Goal: Task Accomplishment & Management: Manage account settings

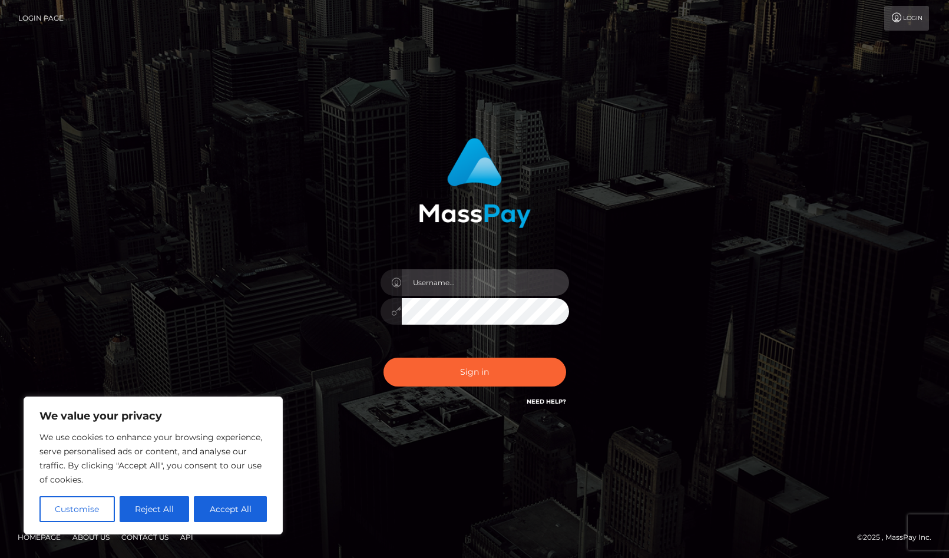
click at [441, 278] on input "text" at bounding box center [485, 282] width 167 height 27
type input "[EMAIL_ADDRESS][PERSON_NAME][DOMAIN_NAME]"
click at [0, 557] on div at bounding box center [0, 558] width 0 height 0
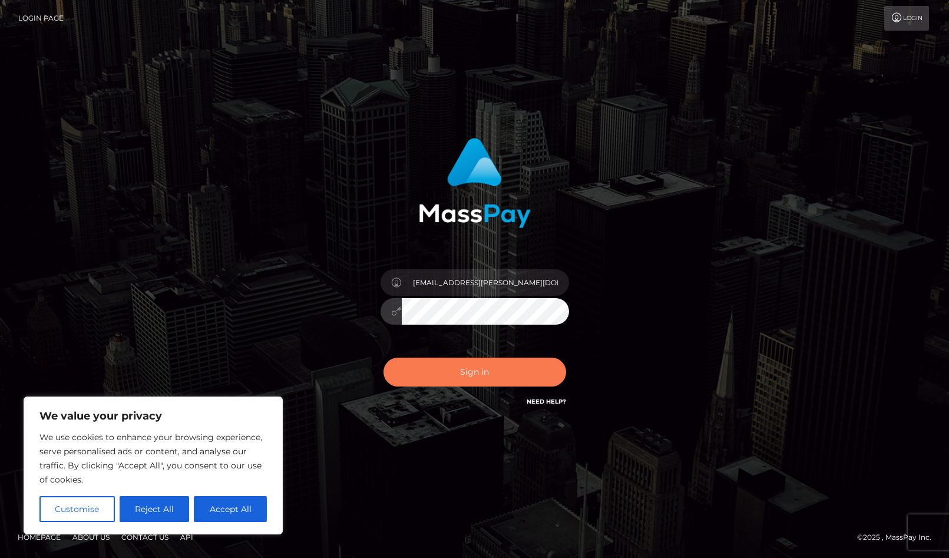
click at [506, 374] on button "Sign in" at bounding box center [475, 372] width 183 height 29
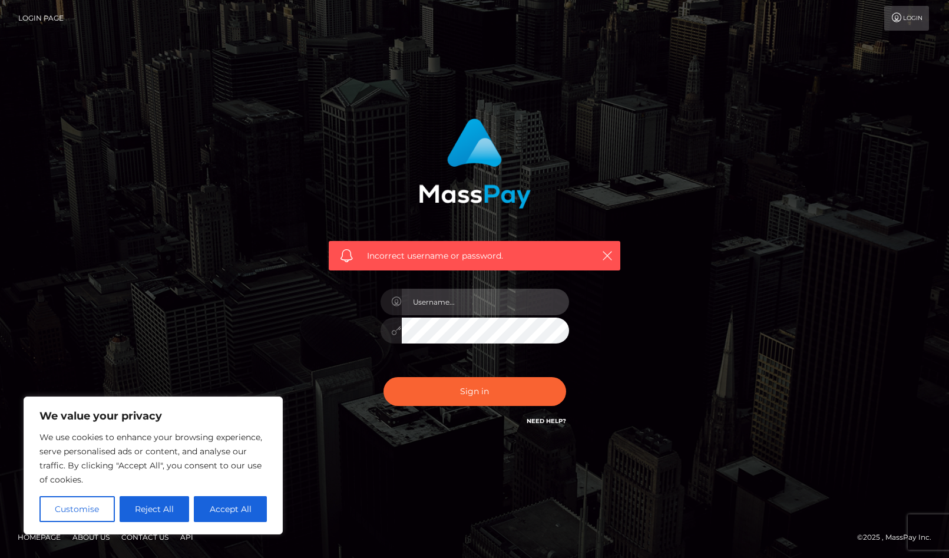
click at [479, 299] on input "text" at bounding box center [485, 302] width 167 height 27
click at [466, 303] on input "ju.moehle" at bounding box center [485, 302] width 167 height 27
type input "[EMAIL_ADDRESS][PERSON_NAME][DOMAIN_NAME]"
click at [216, 516] on button "Accept All" at bounding box center [230, 509] width 73 height 26
checkbox input "true"
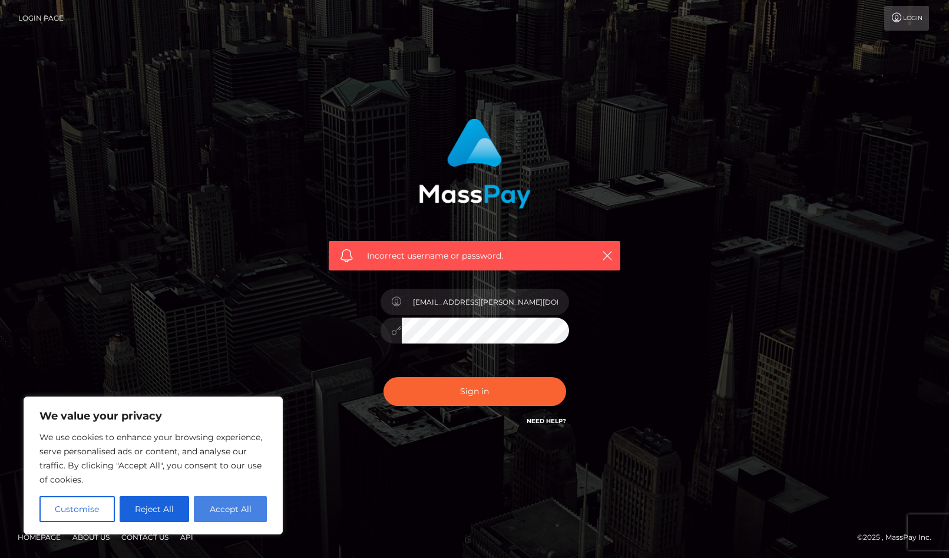
checkbox input "true"
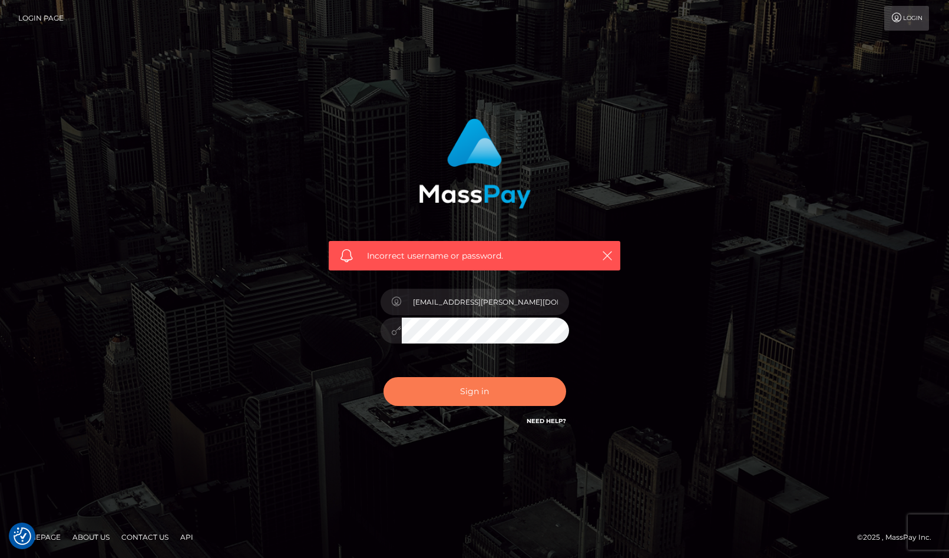
click at [484, 386] on button "Sign in" at bounding box center [475, 391] width 183 height 29
click at [612, 252] on icon "button" at bounding box center [608, 256] width 12 height 12
click at [603, 255] on icon "button" at bounding box center [608, 256] width 12 height 12
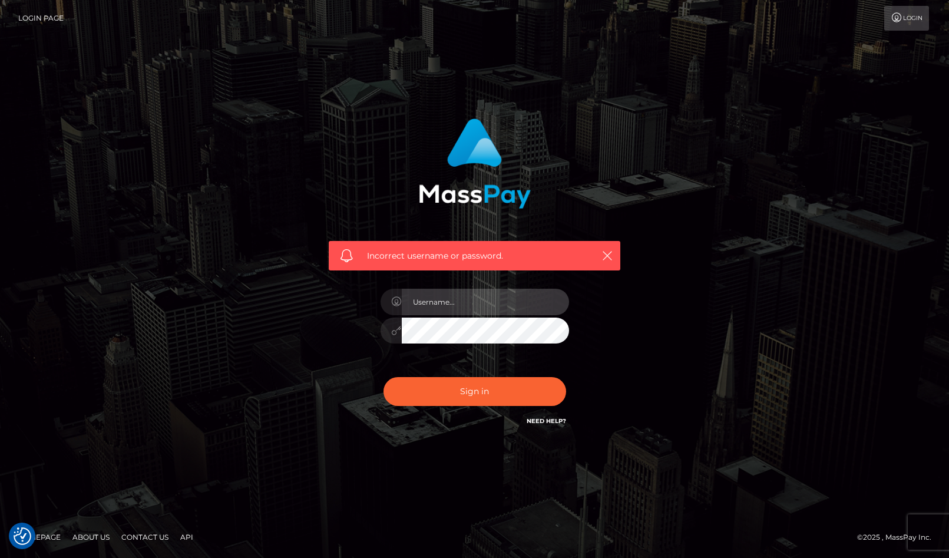
click at [487, 302] on input "text" at bounding box center [485, 302] width 167 height 27
click at [606, 256] on icon "button" at bounding box center [608, 256] width 12 height 12
click at [609, 256] on icon "button" at bounding box center [608, 256] width 12 height 12
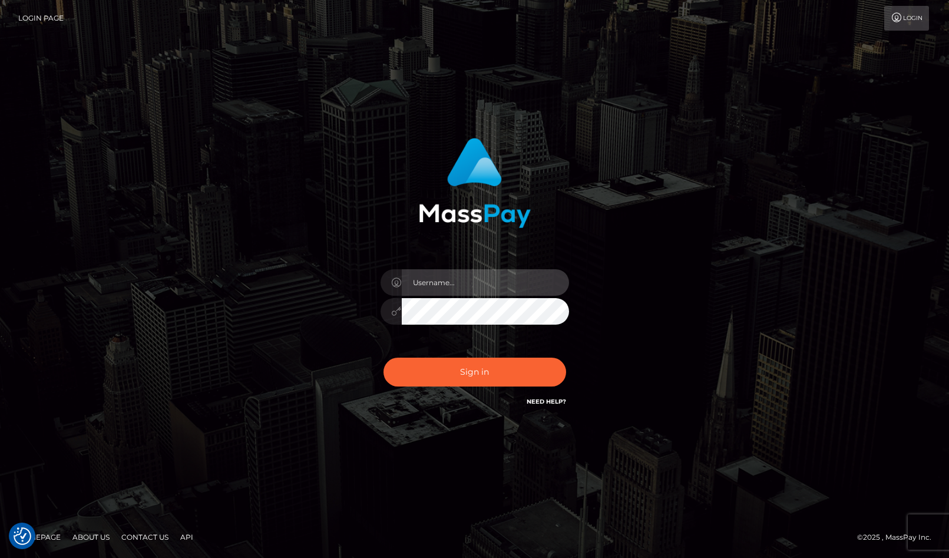
click at [451, 285] on input "text" at bounding box center [485, 282] width 167 height 27
click at [483, 279] on input "text" at bounding box center [485, 282] width 167 height 27
type input "[EMAIL_ADDRESS][PERSON_NAME][DOMAIN_NAME]"
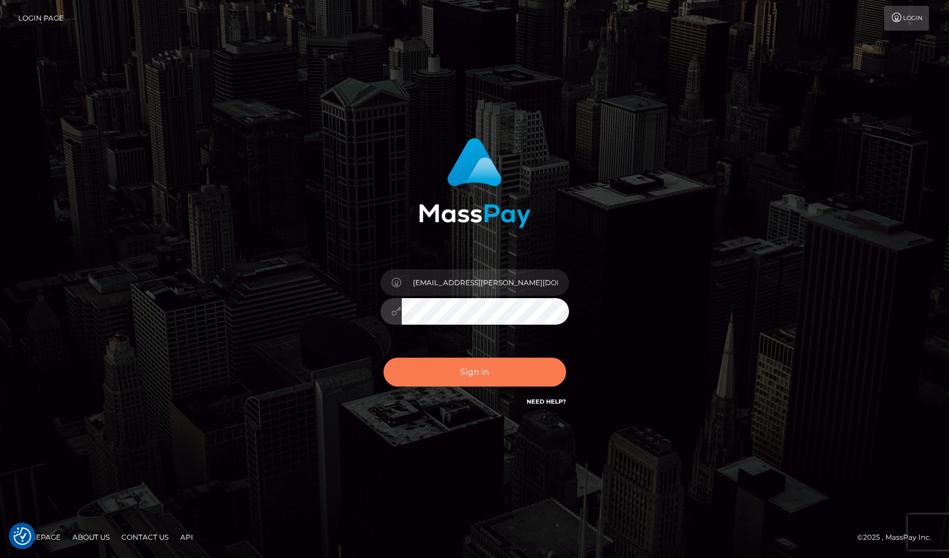
click at [504, 371] on button "Sign in" at bounding box center [475, 372] width 183 height 29
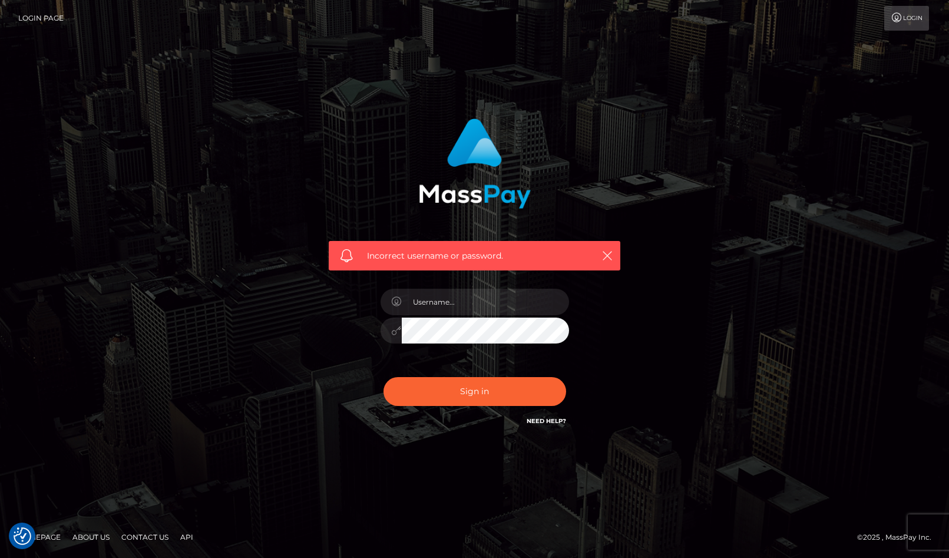
click at [555, 425] on h6 "Need Help?" at bounding box center [546, 420] width 39 height 10
click at [555, 422] on link "Need Help?" at bounding box center [546, 421] width 39 height 8
click at [461, 306] on input "text" at bounding box center [485, 302] width 167 height 27
type input "ju.moehle@gmail.com"
click at [0, 557] on div at bounding box center [0, 558] width 0 height 0
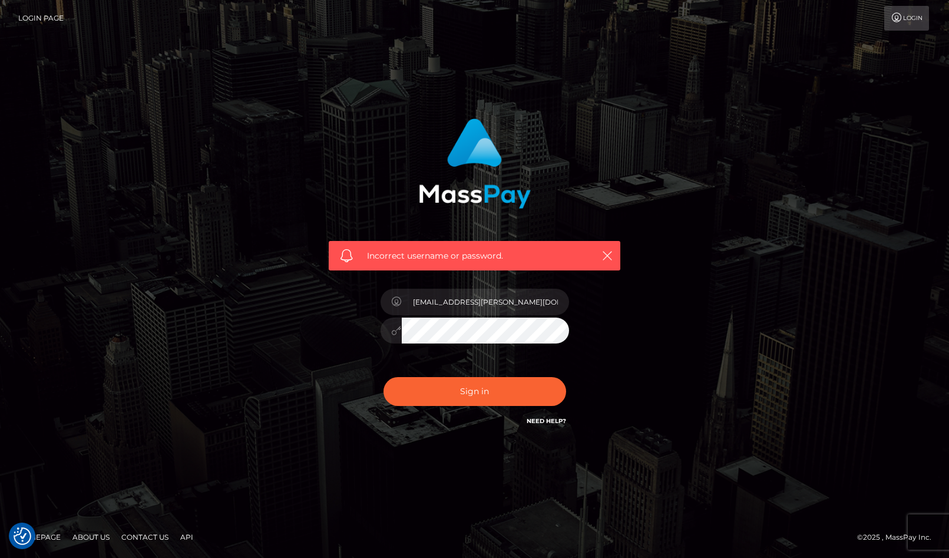
click at [47, 19] on link "Login Page" at bounding box center [40, 18] width 45 height 25
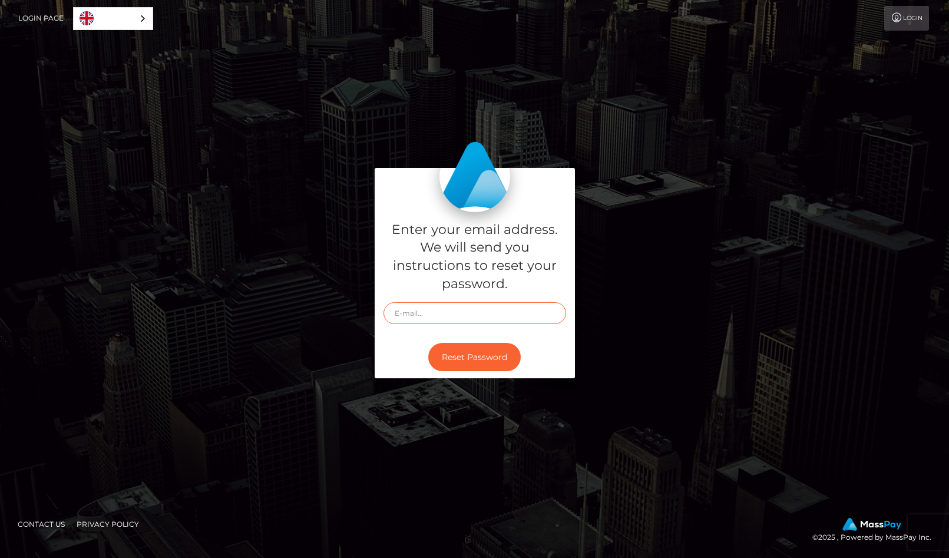
click at [432, 310] on input "text" at bounding box center [475, 313] width 183 height 22
click at [0, 557] on div at bounding box center [0, 558] width 0 height 0
type input "Ju.moehle@gmail.com"
click at [470, 365] on button "Reset Password" at bounding box center [474, 357] width 93 height 29
